Goal: Find specific page/section: Locate a particular part of the current website

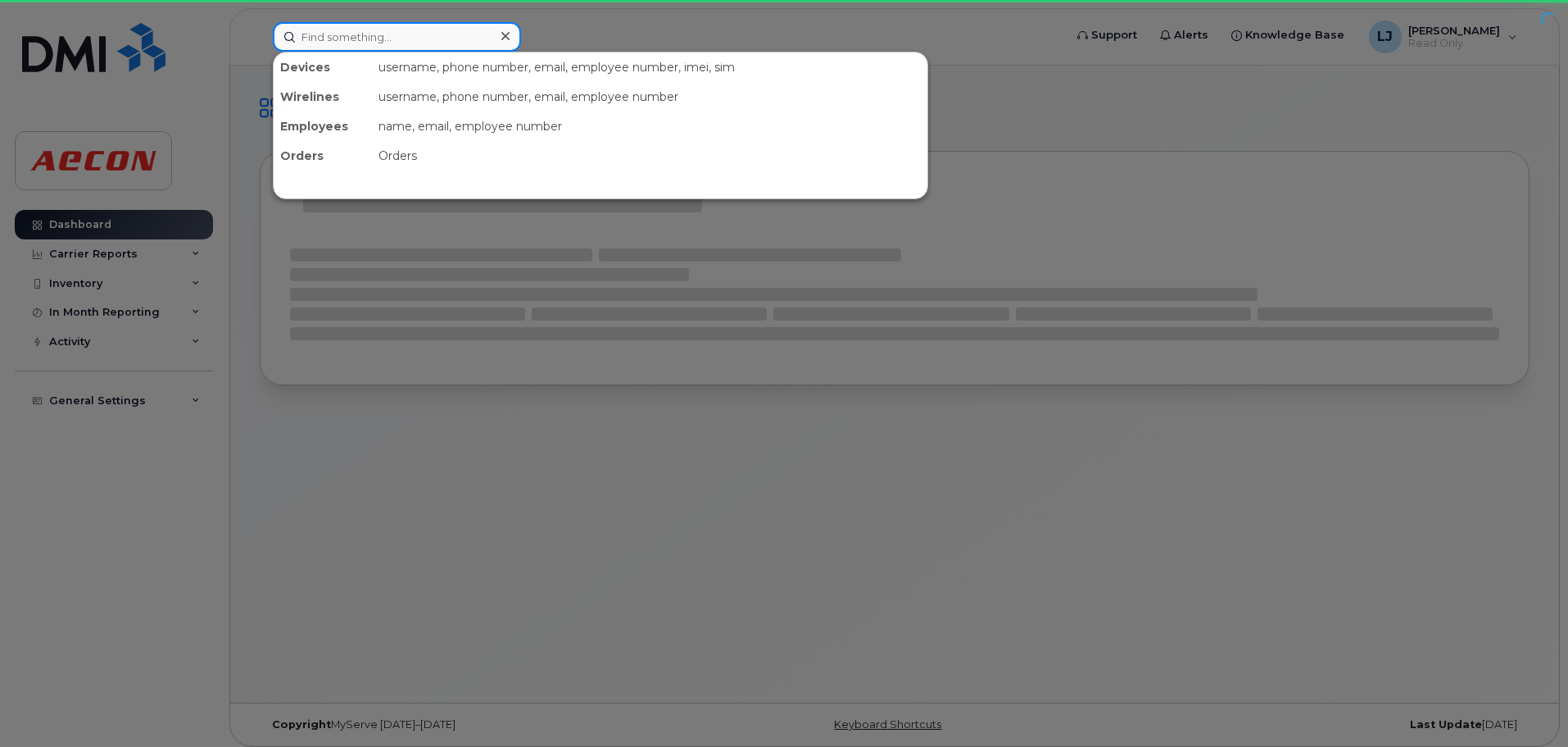
click at [385, 40] on input at bounding box center [396, 37] width 248 height 30
paste input "[PERSON_NAME]"
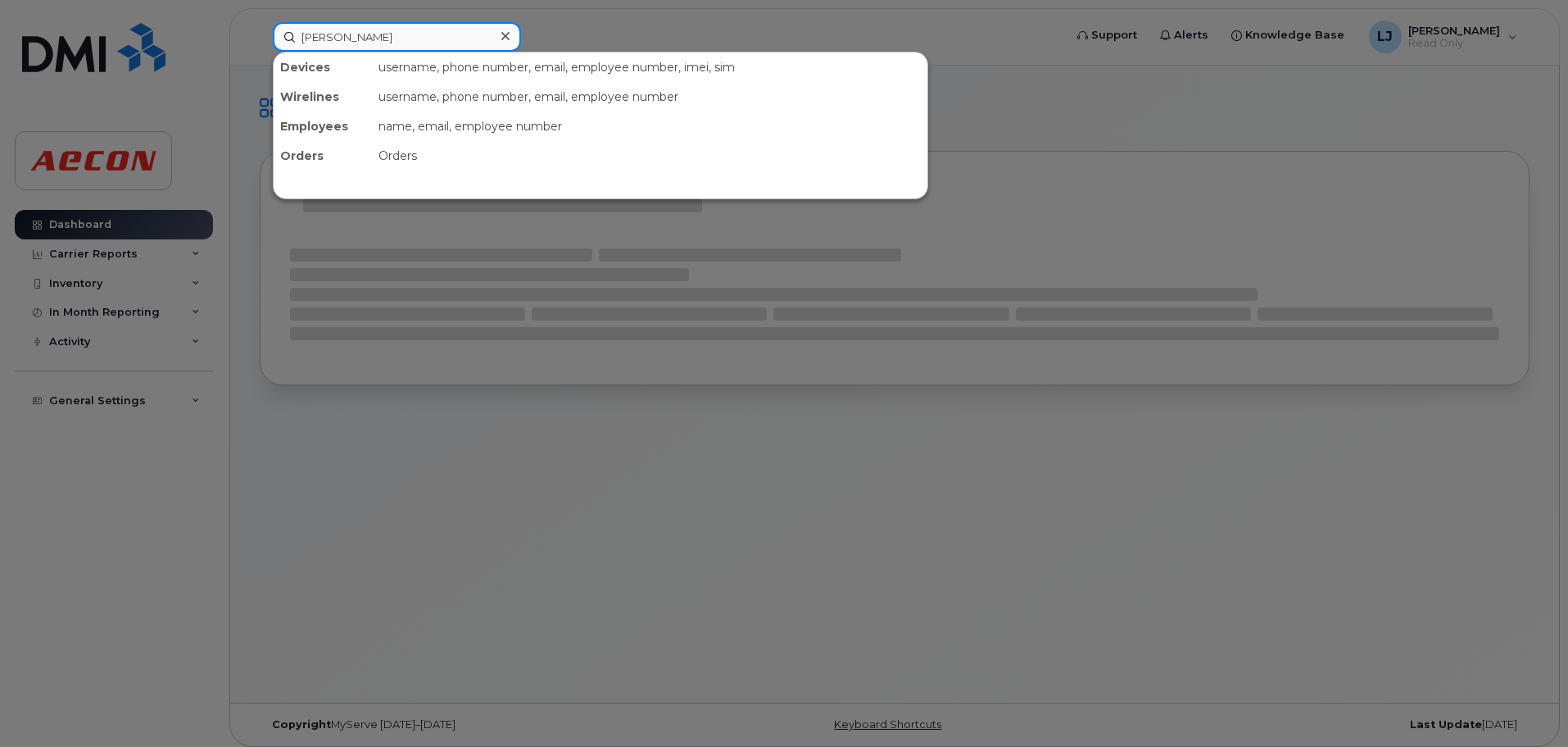
type input "[PERSON_NAME]"
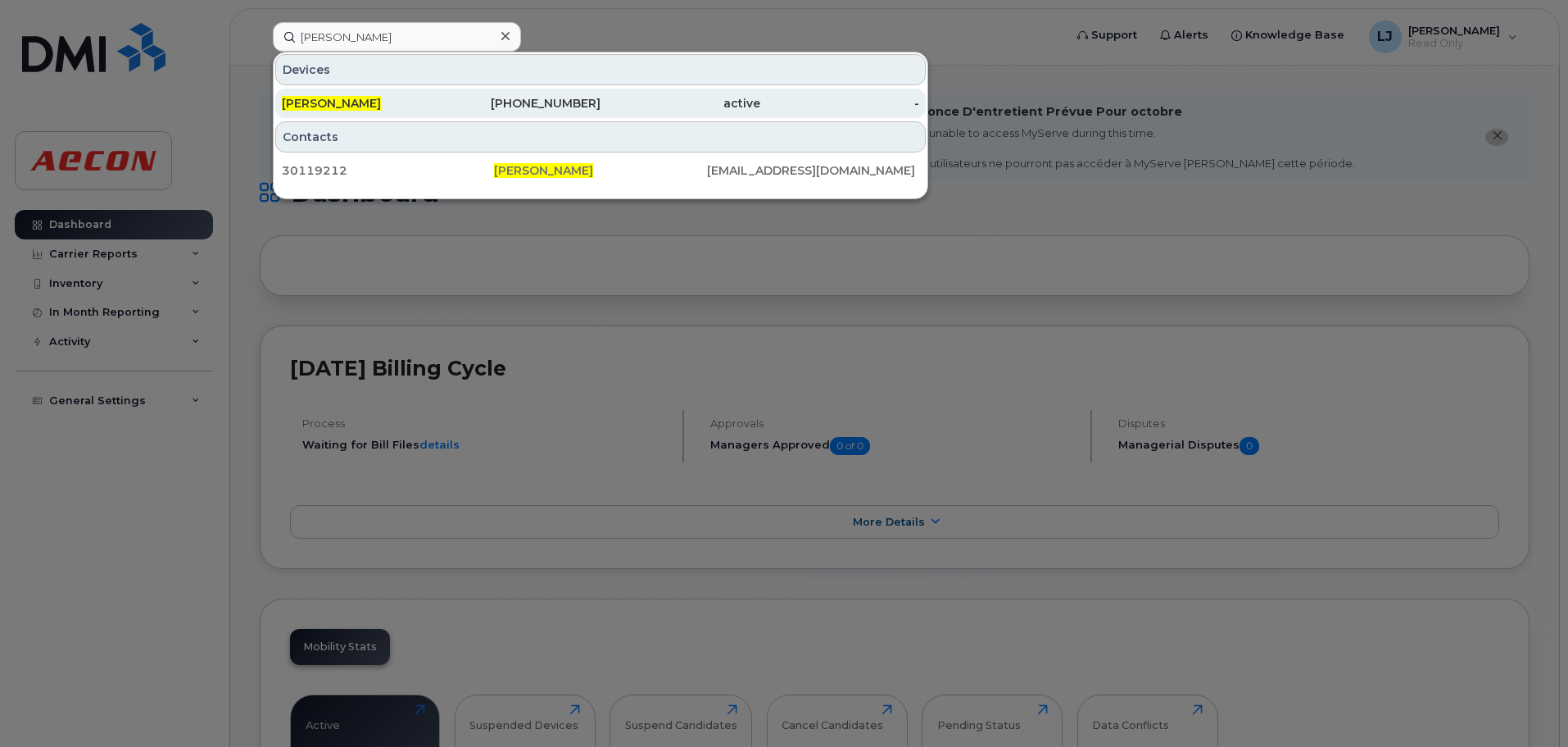
click at [409, 117] on div "[PERSON_NAME]" at bounding box center [361, 103] width 159 height 30
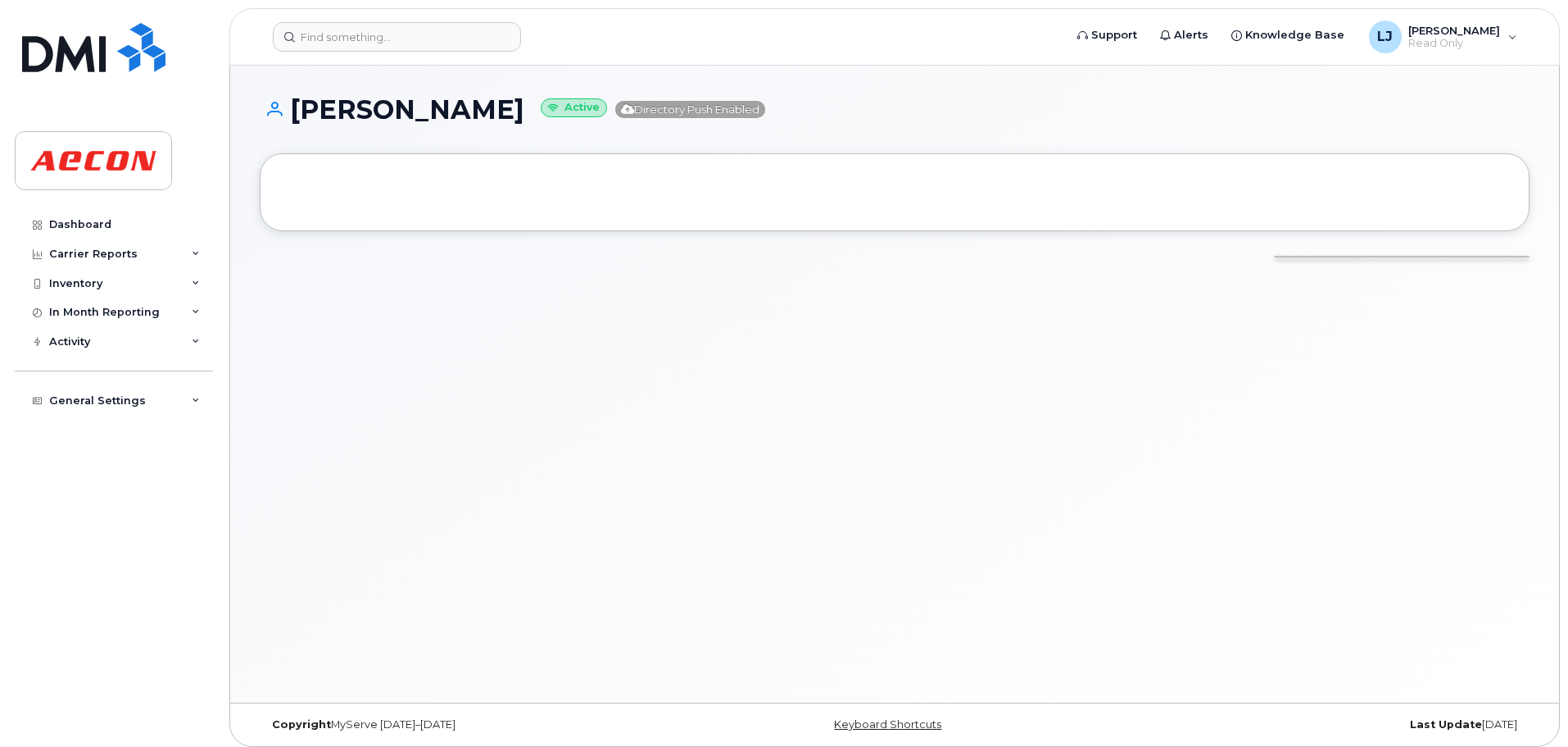
click at [343, 169] on div at bounding box center [895, 192] width 1270 height 78
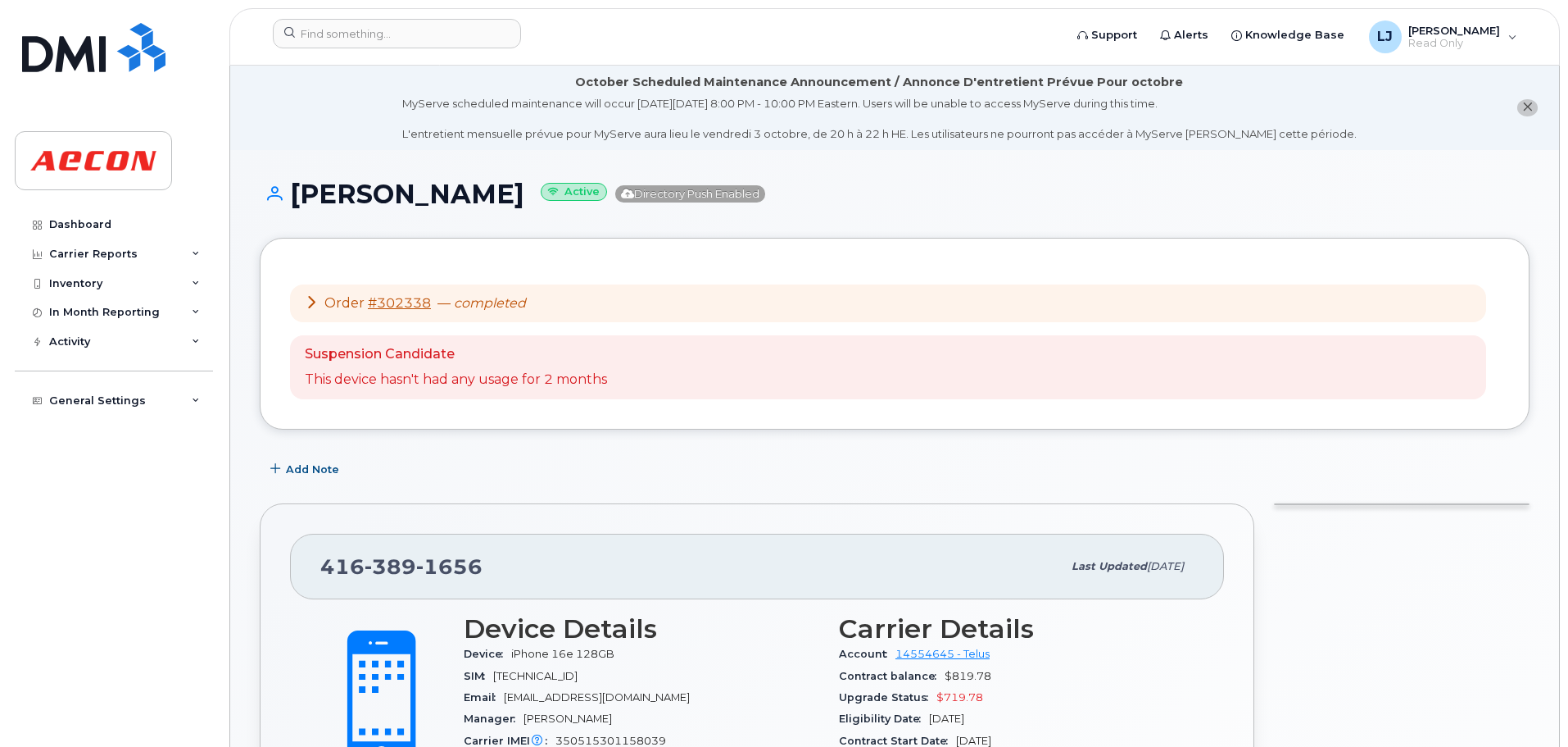
click at [314, 298] on icon at bounding box center [311, 301] width 13 height 13
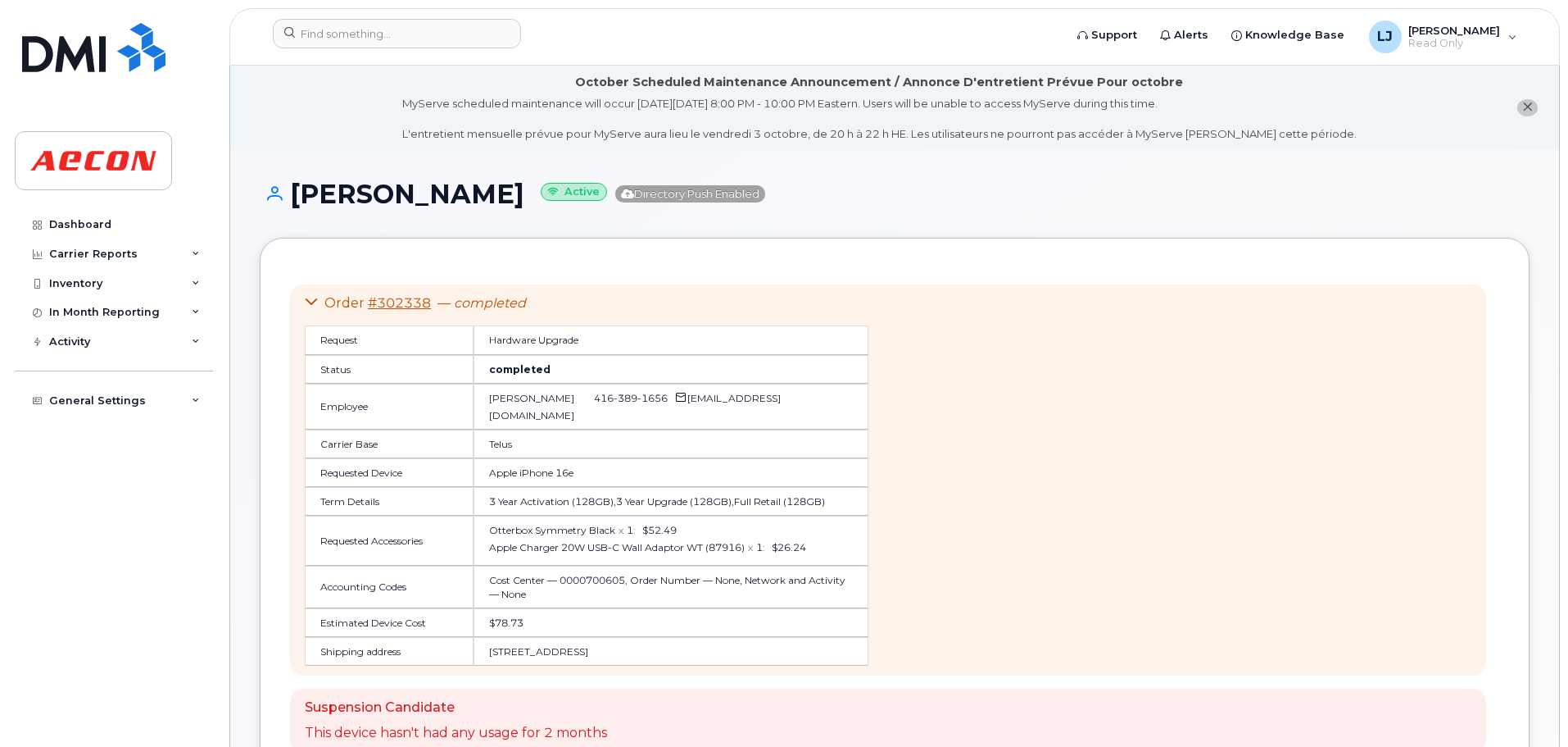
click at [314, 306] on icon at bounding box center [311, 301] width 13 height 13
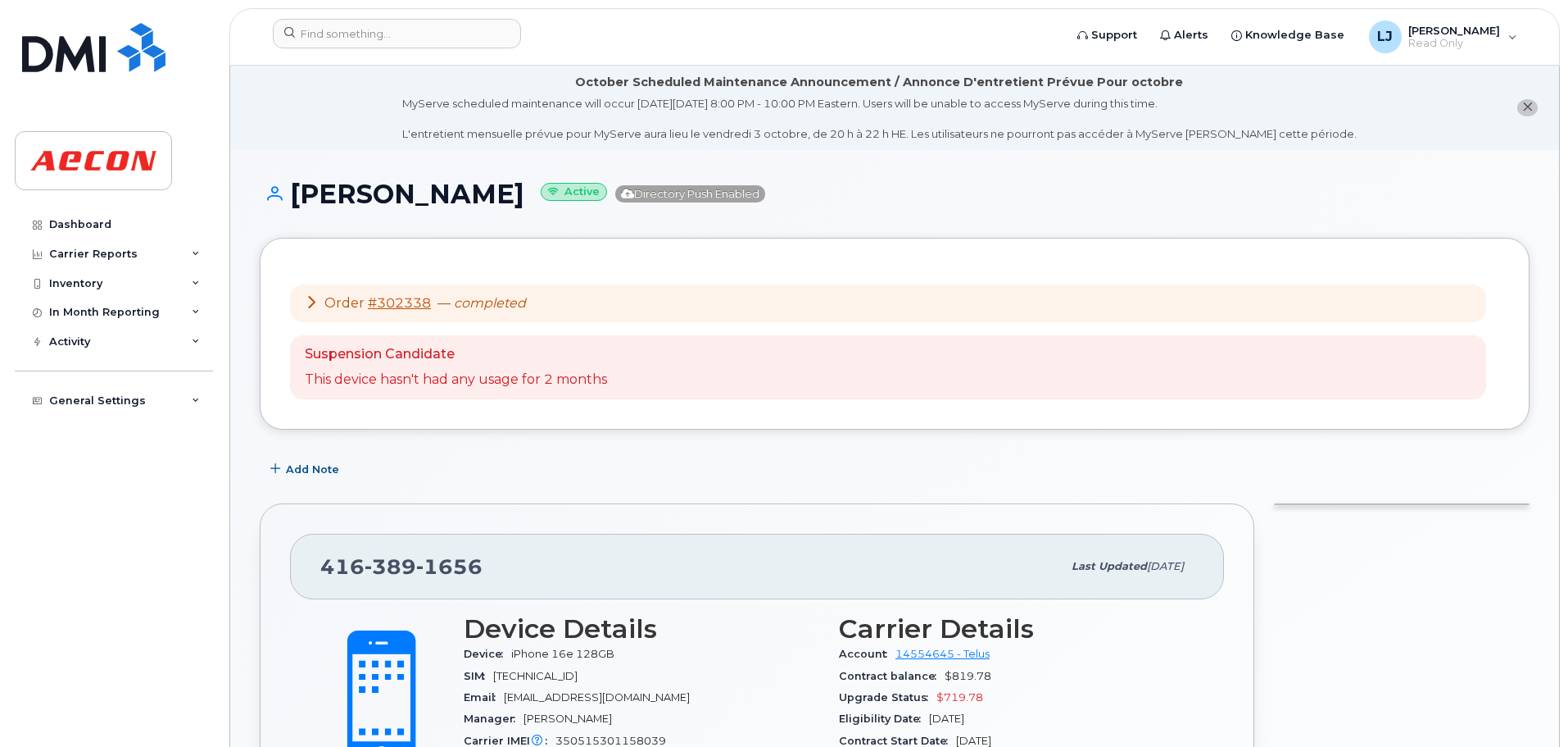
click at [314, 305] on icon at bounding box center [311, 301] width 13 height 13
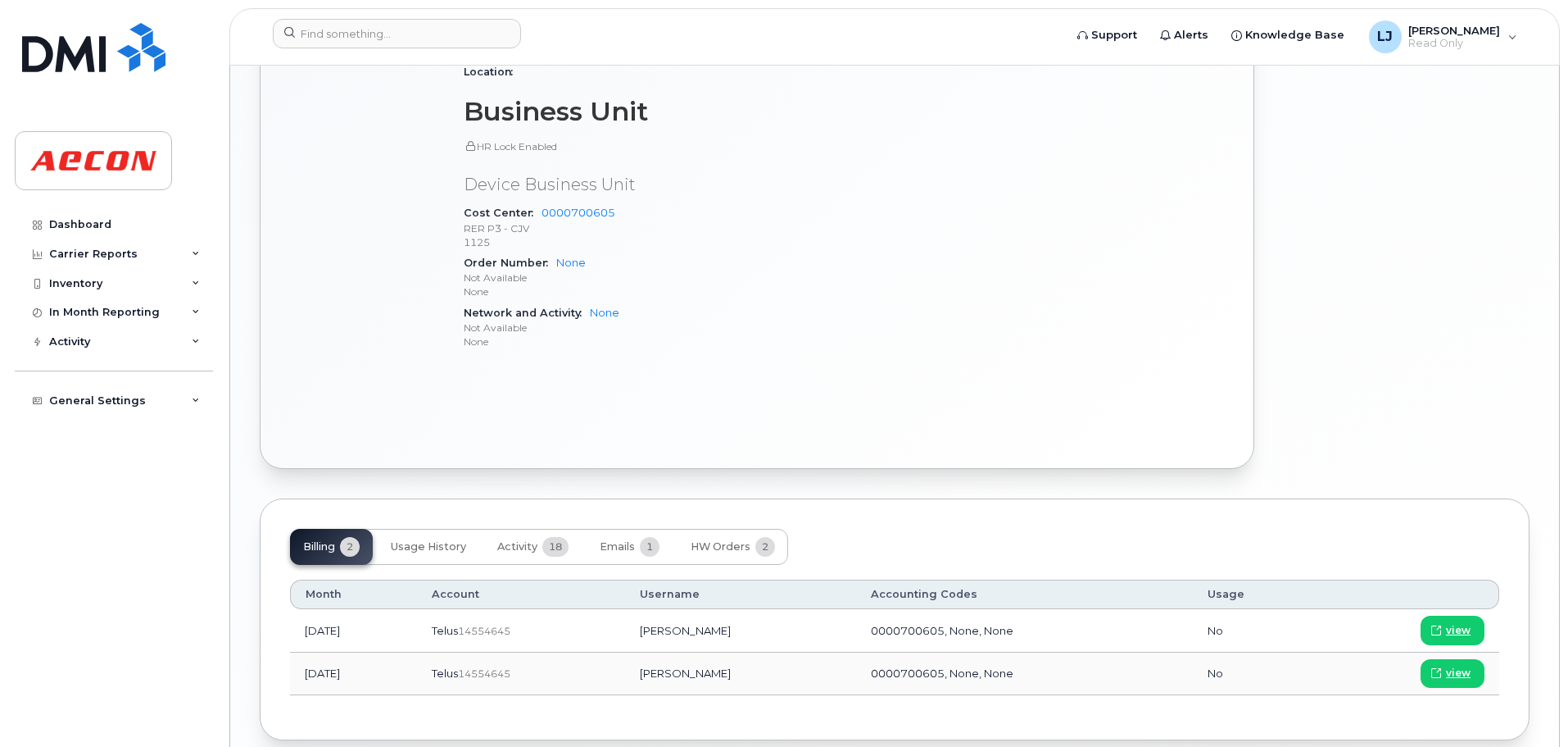
scroll to position [1306, 0]
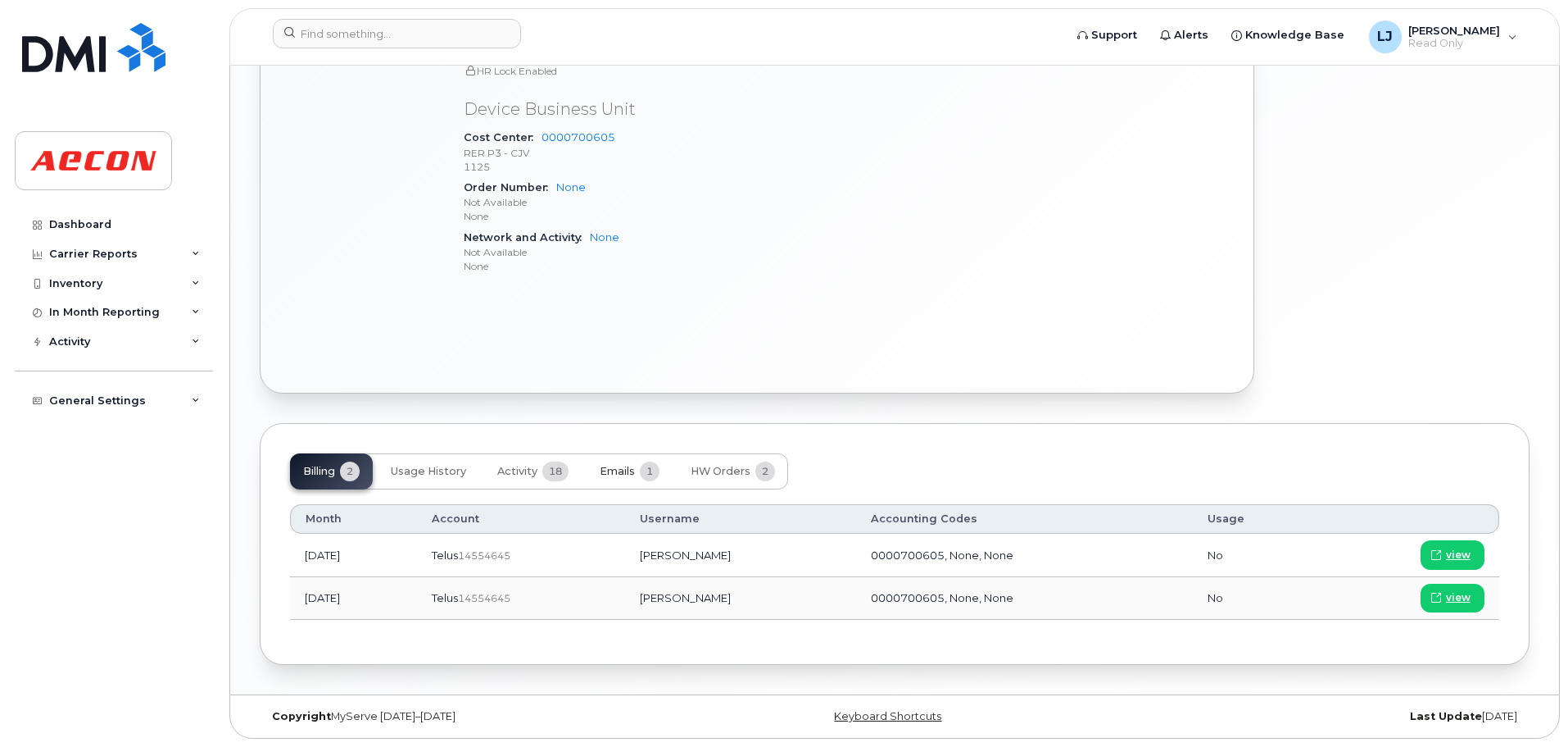
click at [610, 468] on span "Emails" at bounding box center [617, 471] width 35 height 13
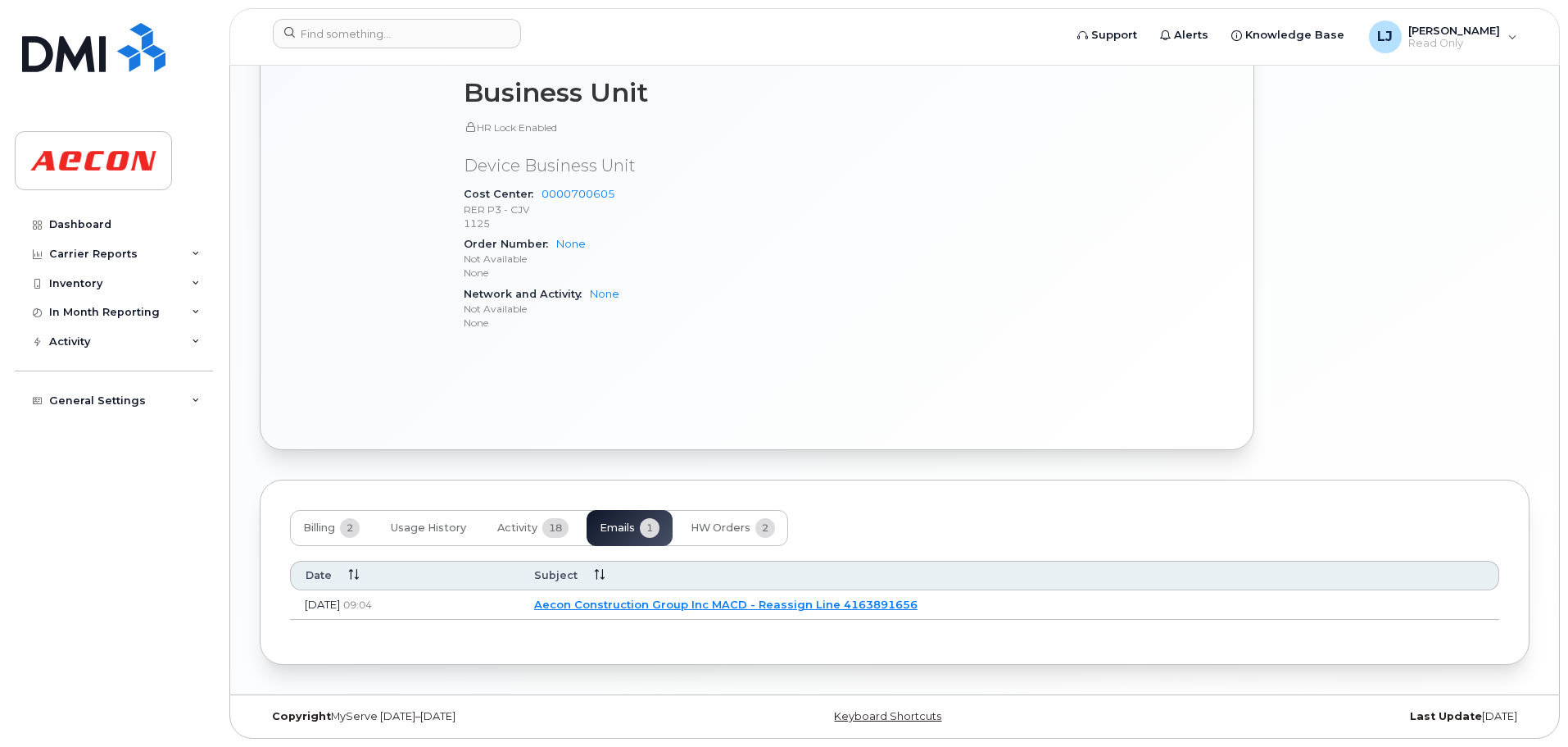
scroll to position [1248, 0]
click at [735, 516] on button "HW Orders 2" at bounding box center [733, 528] width 111 height 36
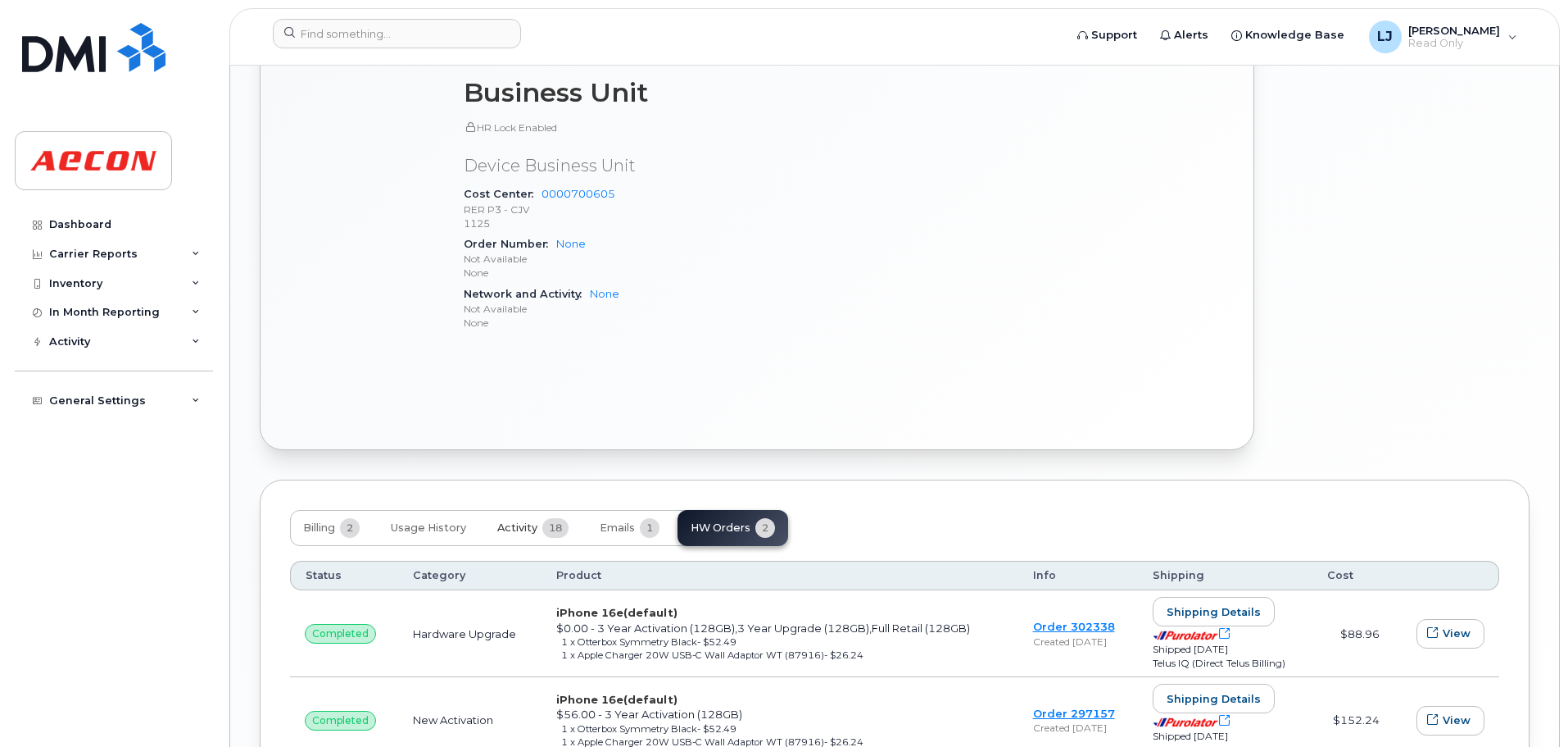
click at [543, 534] on button "Activity 18" at bounding box center [533, 528] width 97 height 36
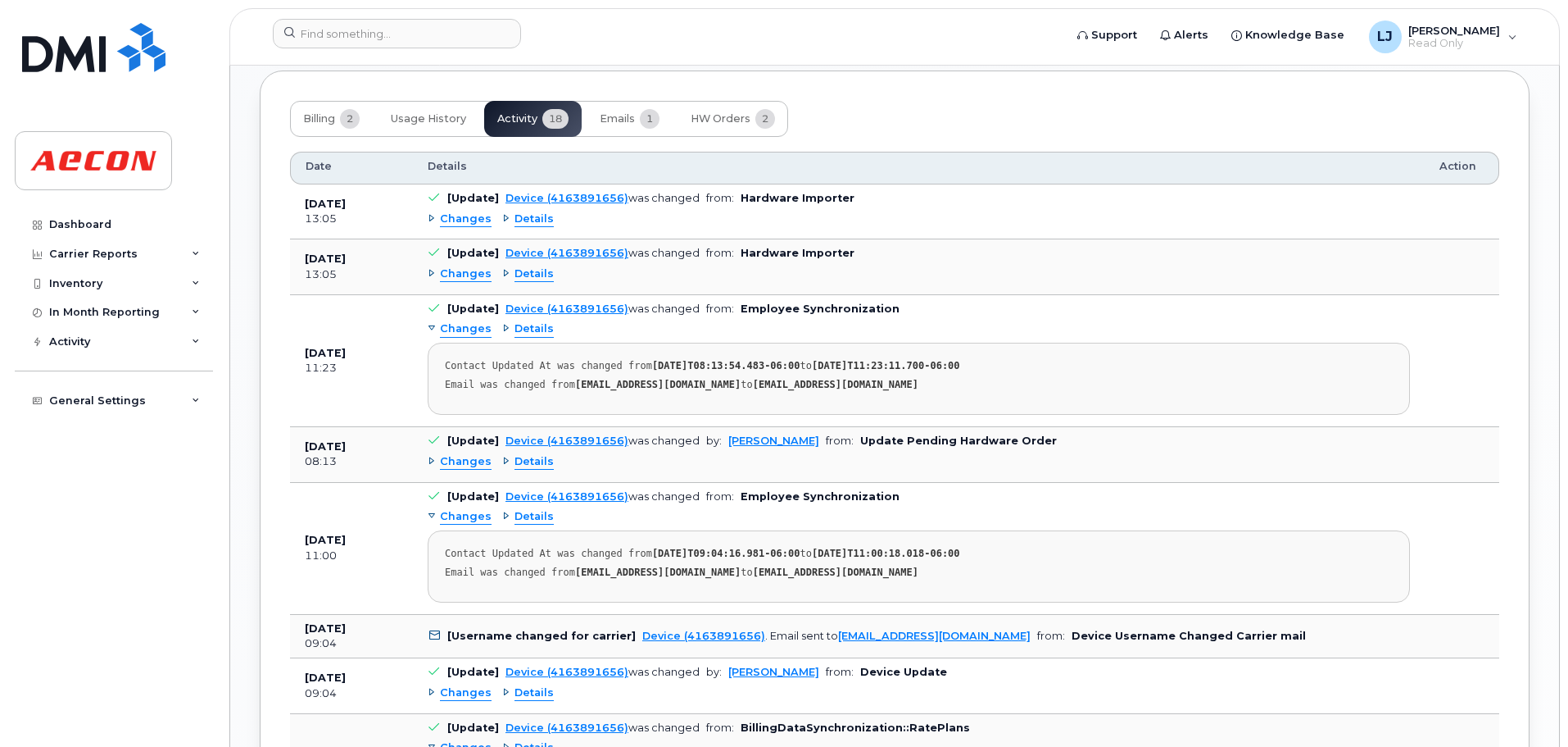
scroll to position [1659, 0]
click at [626, 130] on button "Emails 1" at bounding box center [629, 118] width 86 height 36
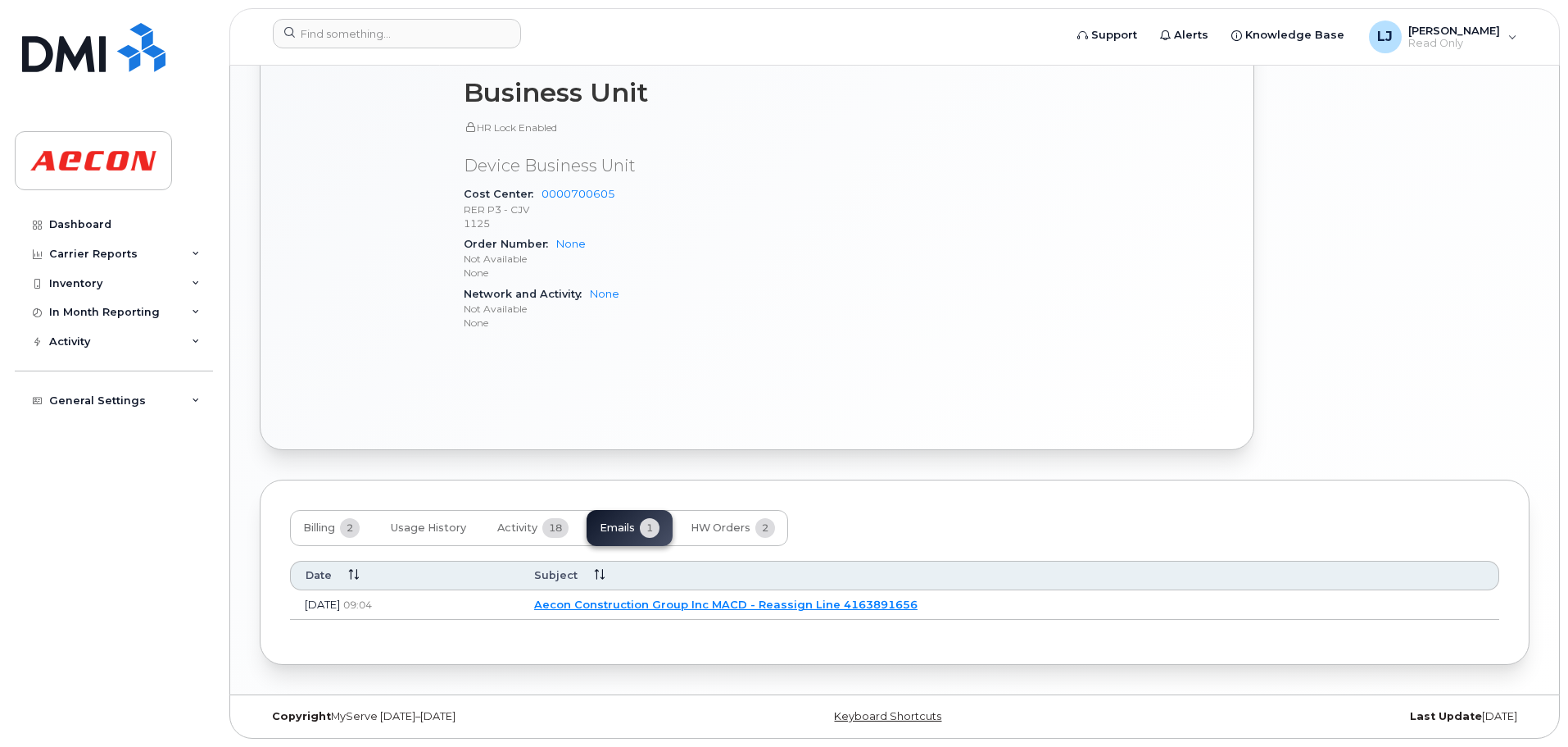
click at [725, 606] on link "Aecon Construction Group Inc MACD - Reassign Line 4163891656" at bounding box center [726, 604] width 383 height 13
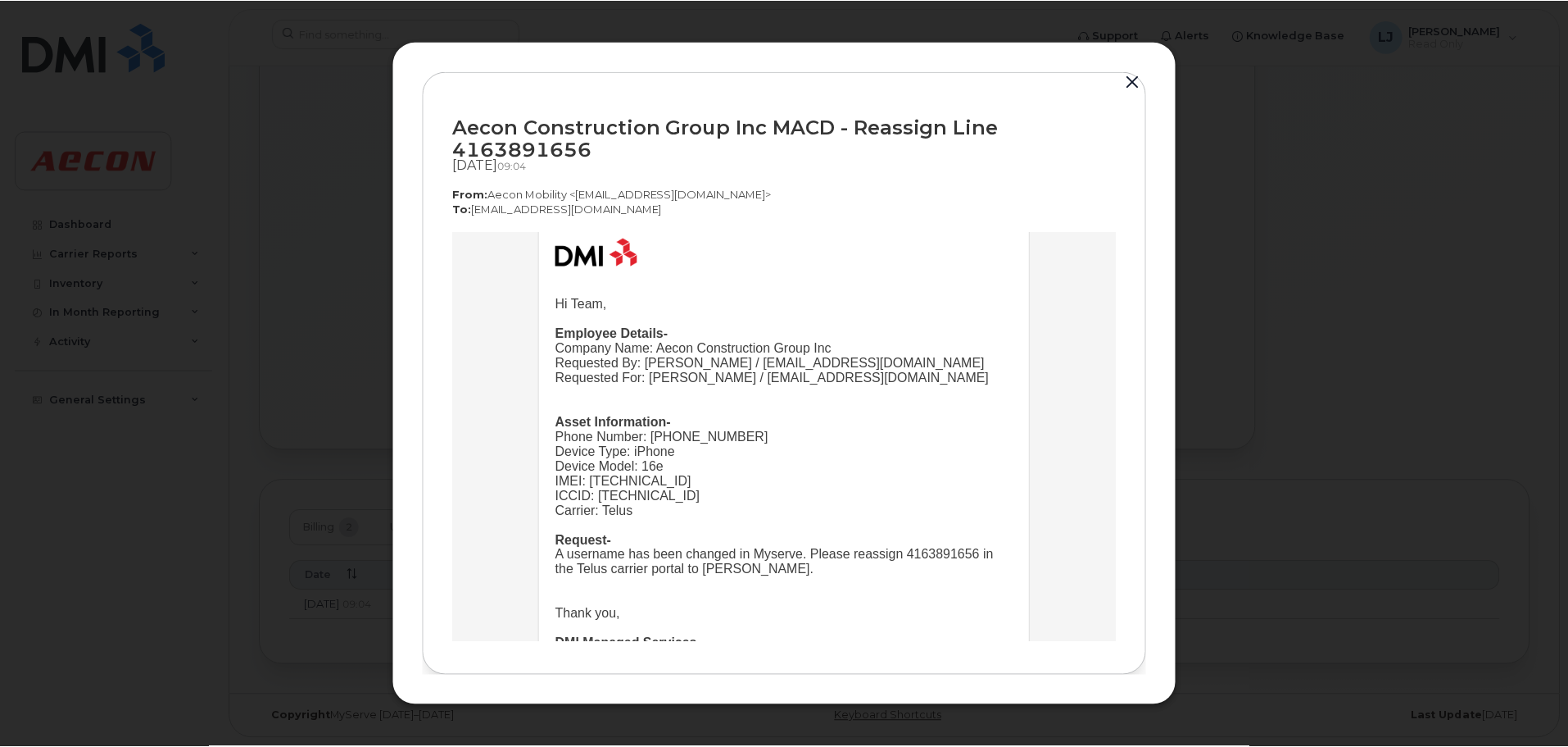
scroll to position [176, 0]
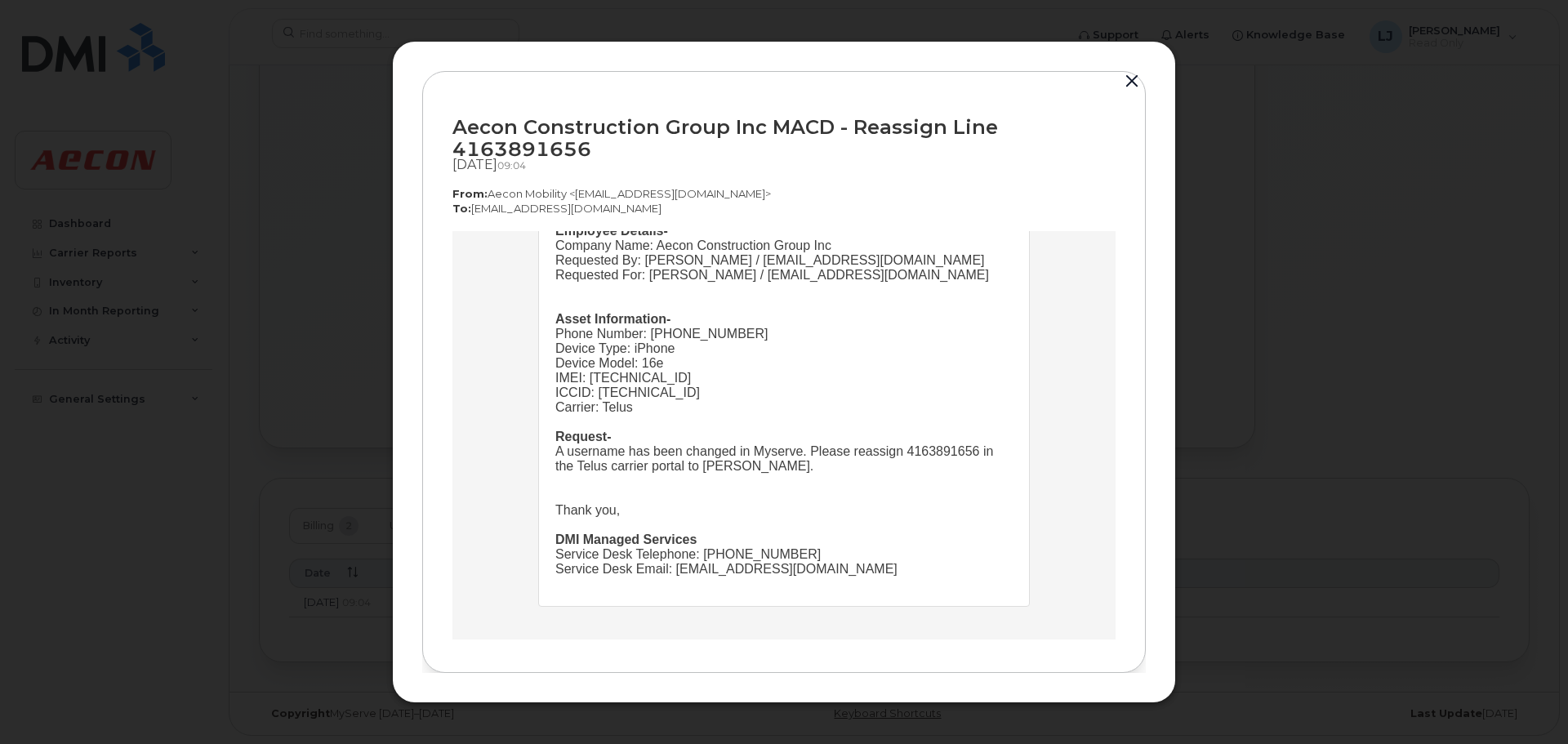
drag, startPoint x: 1131, startPoint y: 82, endPoint x: 1131, endPoint y: 98, distance: 16.0
click at [1131, 83] on button "button" at bounding box center [1131, 82] width 25 height 23
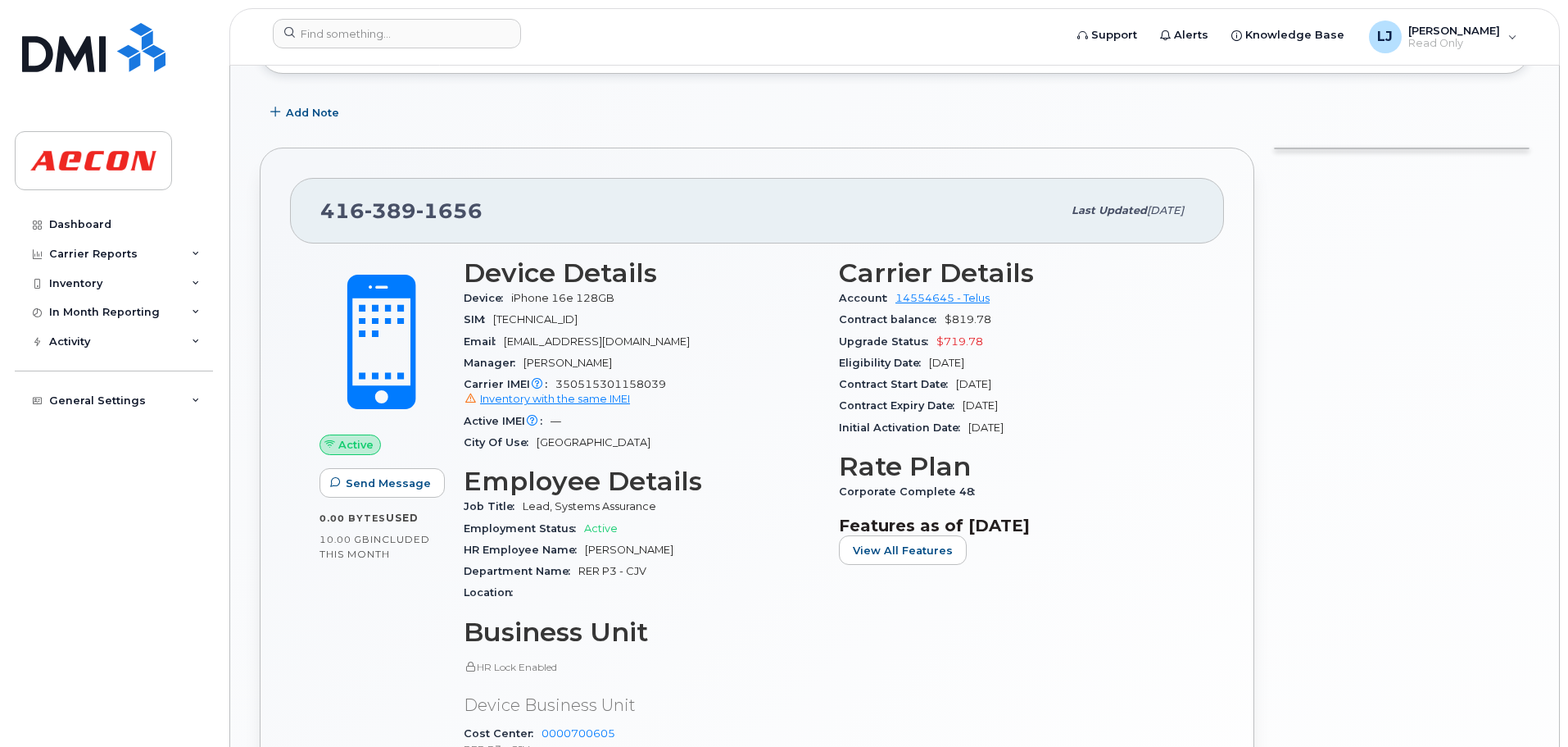
scroll to position [738, 0]
